Goal: Task Accomplishment & Management: Manage account settings

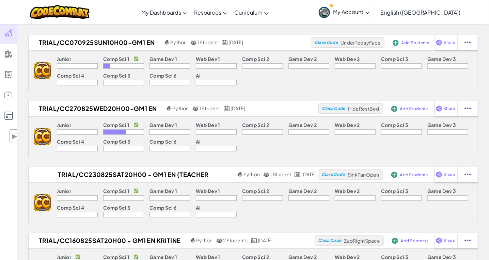
scroll to position [227, 0]
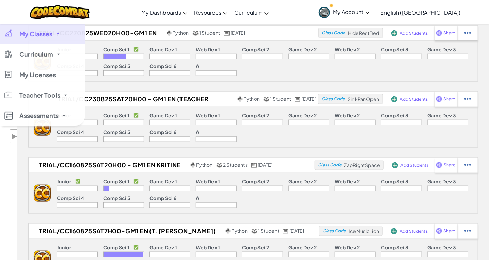
click at [14, 36] on link "My Classes" at bounding box center [42, 34] width 85 height 20
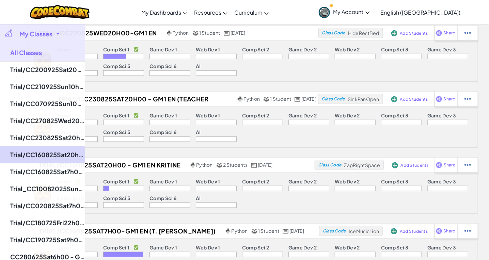
scroll to position [340, 0]
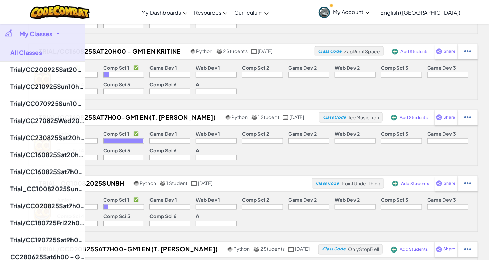
click at [6, 36] on div at bounding box center [8, 33] width 10 height 8
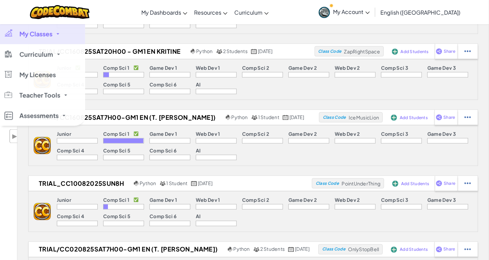
click at [25, 35] on span "My Classes" at bounding box center [35, 34] width 33 height 6
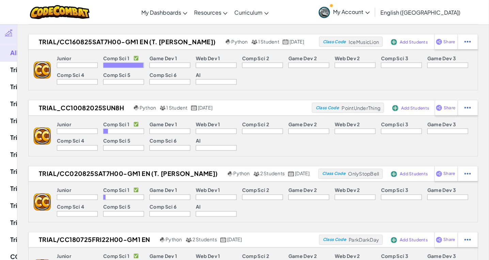
scroll to position [567, 0]
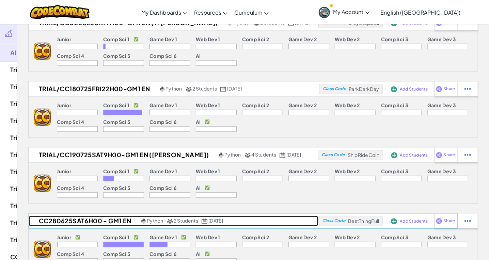
click at [100, 223] on h2 "CC280625Sat6h00 - GM1 EN" at bounding box center [84, 221] width 111 height 10
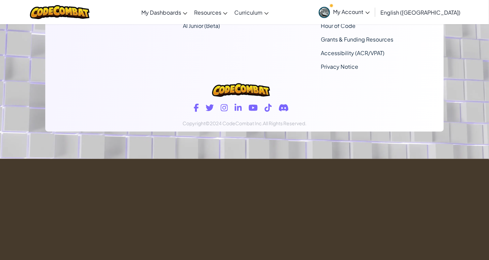
scroll to position [76, 0]
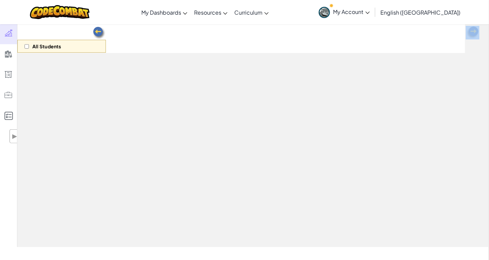
select select "560f1a9f22961295f9427742"
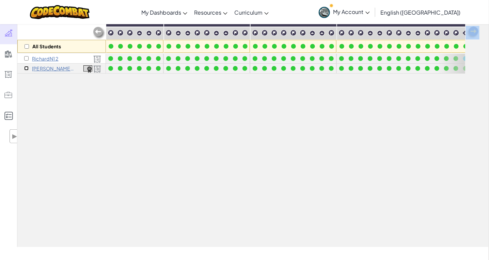
click at [25, 66] on input "checkbox" at bounding box center [26, 68] width 4 height 4
checkbox input "true"
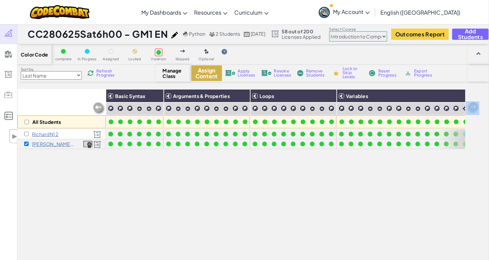
click at [210, 78] on button "Assign Content" at bounding box center [206, 73] width 31 height 16
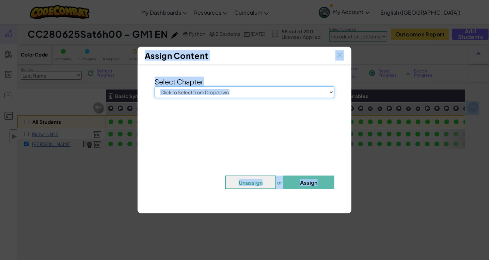
click at [218, 90] on select "Click to Select from Dropdown Junior Introduction to Computer Science Game Deve…" at bounding box center [245, 92] width 180 height 12
select select "Junior"
click at [155, 86] on select "Click to Select from Dropdown Junior Introduction to Computer Science Game Deve…" at bounding box center [245, 92] width 180 height 12
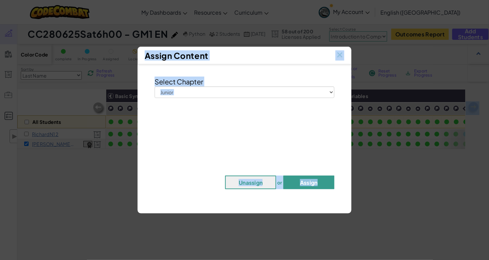
click at [302, 186] on button "Assign" at bounding box center [308, 183] width 51 height 14
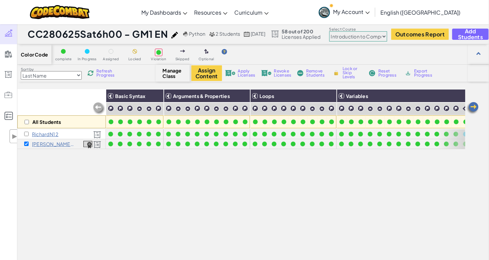
drag, startPoint x: 57, startPoint y: 221, endPoint x: 50, endPoint y: 211, distance: 11.9
click at [57, 221] on div "All Students Basic Syntax Arguments & Properties Loops Variables RichardN1 2 [P…" at bounding box center [241, 202] width 448 height 226
